Goal: Information Seeking & Learning: Learn about a topic

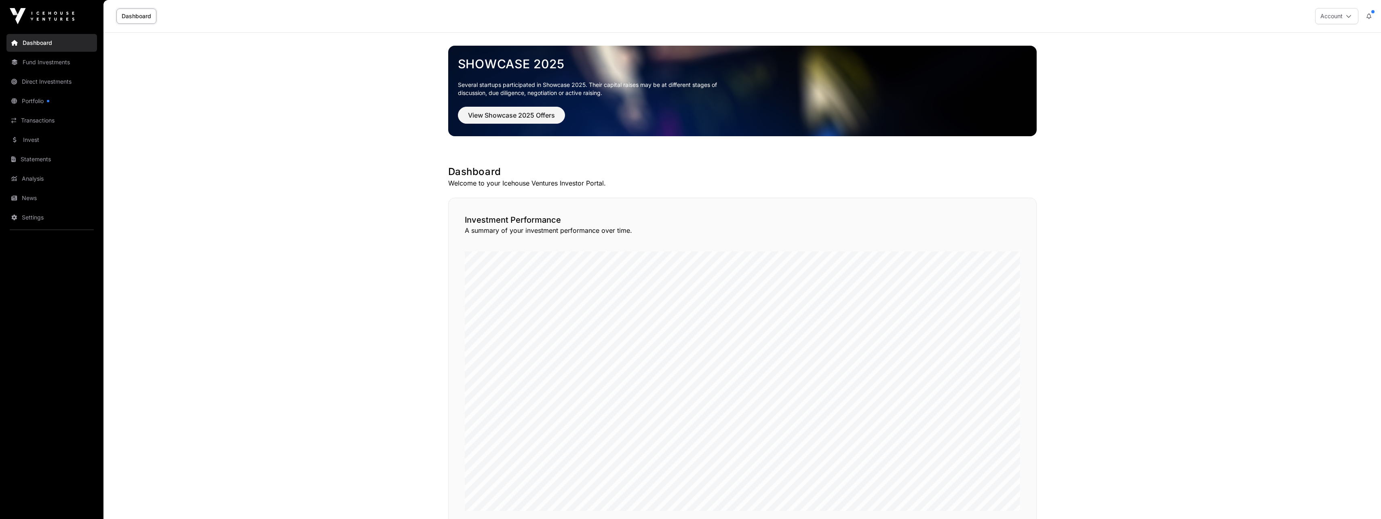
click at [34, 100] on link "Portfolio" at bounding box center [51, 101] width 91 height 18
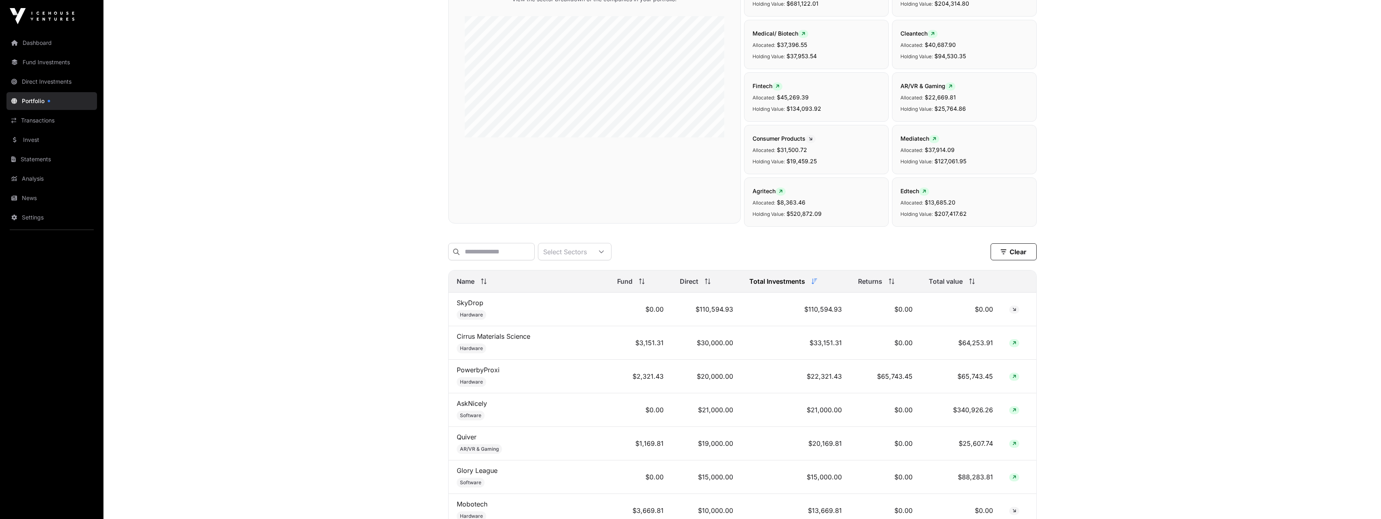
scroll to position [121, 0]
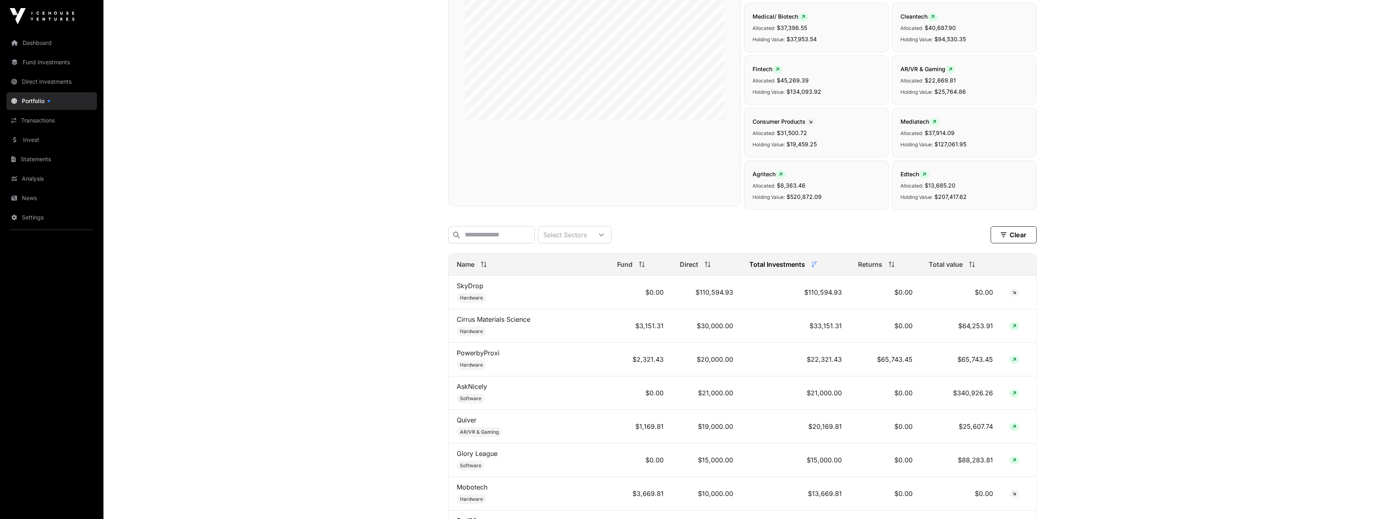
click at [483, 267] on icon at bounding box center [484, 264] width 6 height 6
click at [482, 267] on icon at bounding box center [484, 264] width 6 height 6
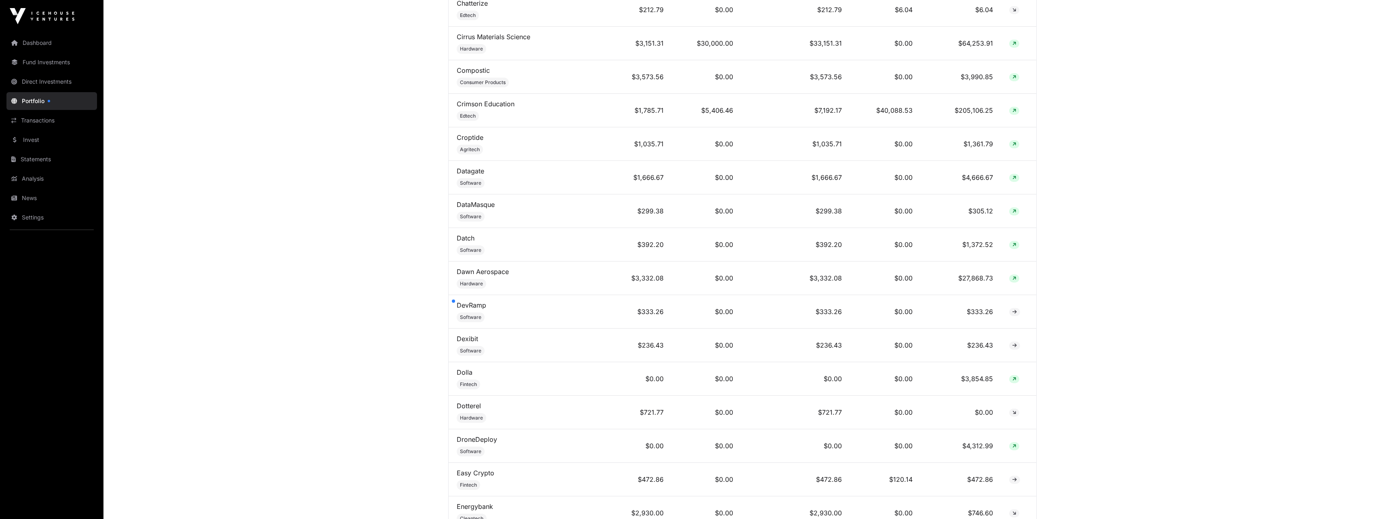
scroll to position [1616, 0]
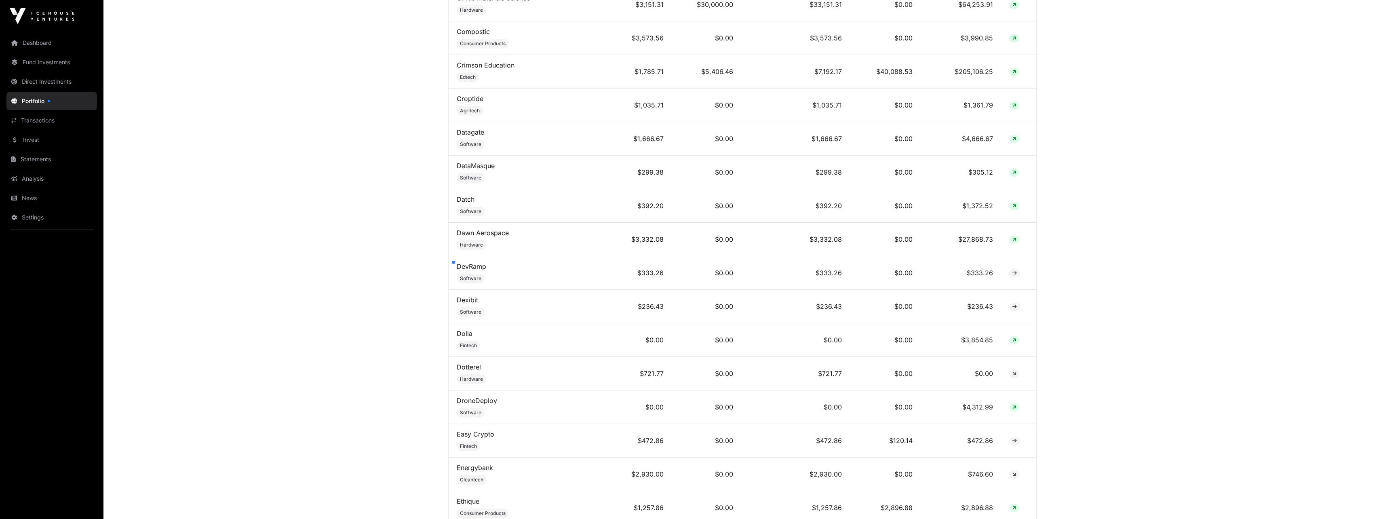
click at [472, 237] on link "Dawn Aerospace" at bounding box center [483, 233] width 52 height 8
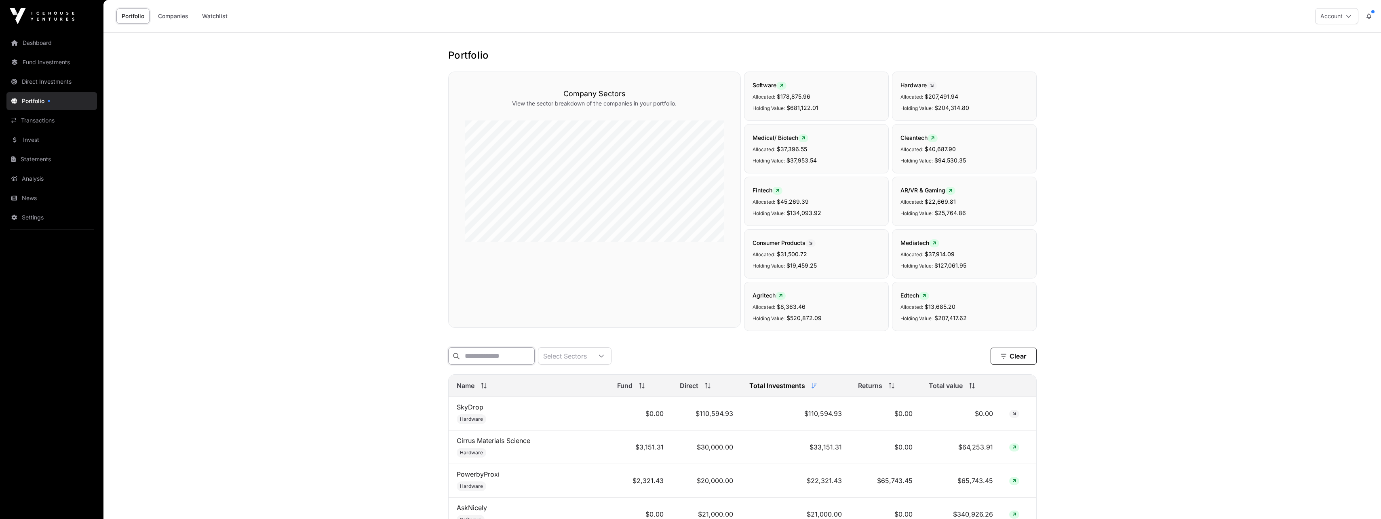
click at [494, 359] on input "text" at bounding box center [491, 355] width 86 height 17
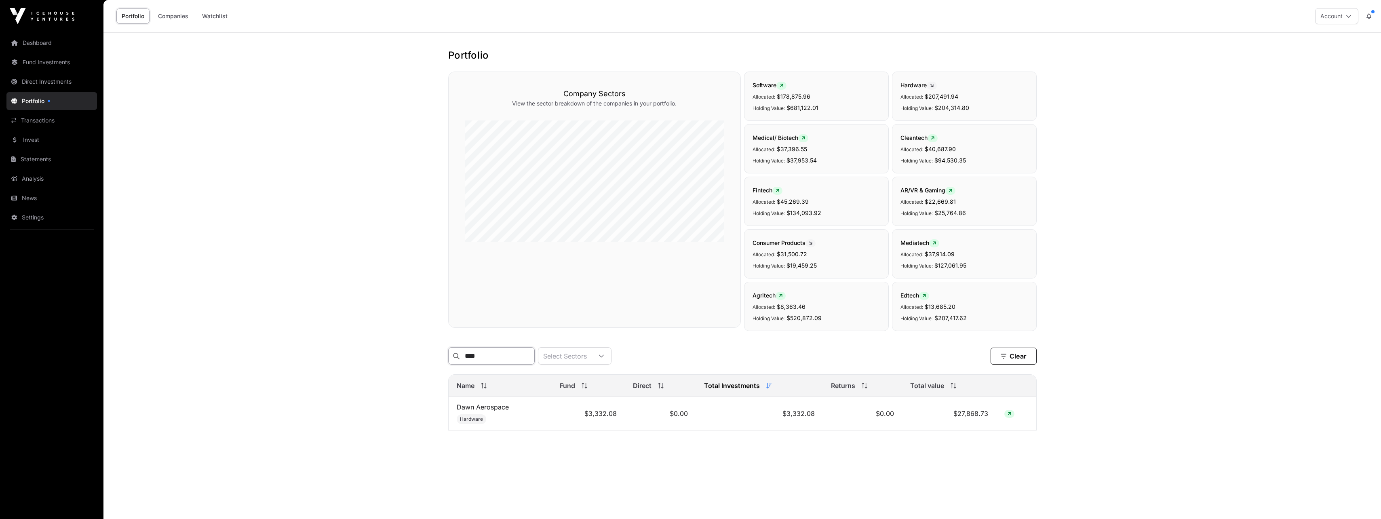
type input "****"
